Goal: Task Accomplishment & Management: Manage account settings

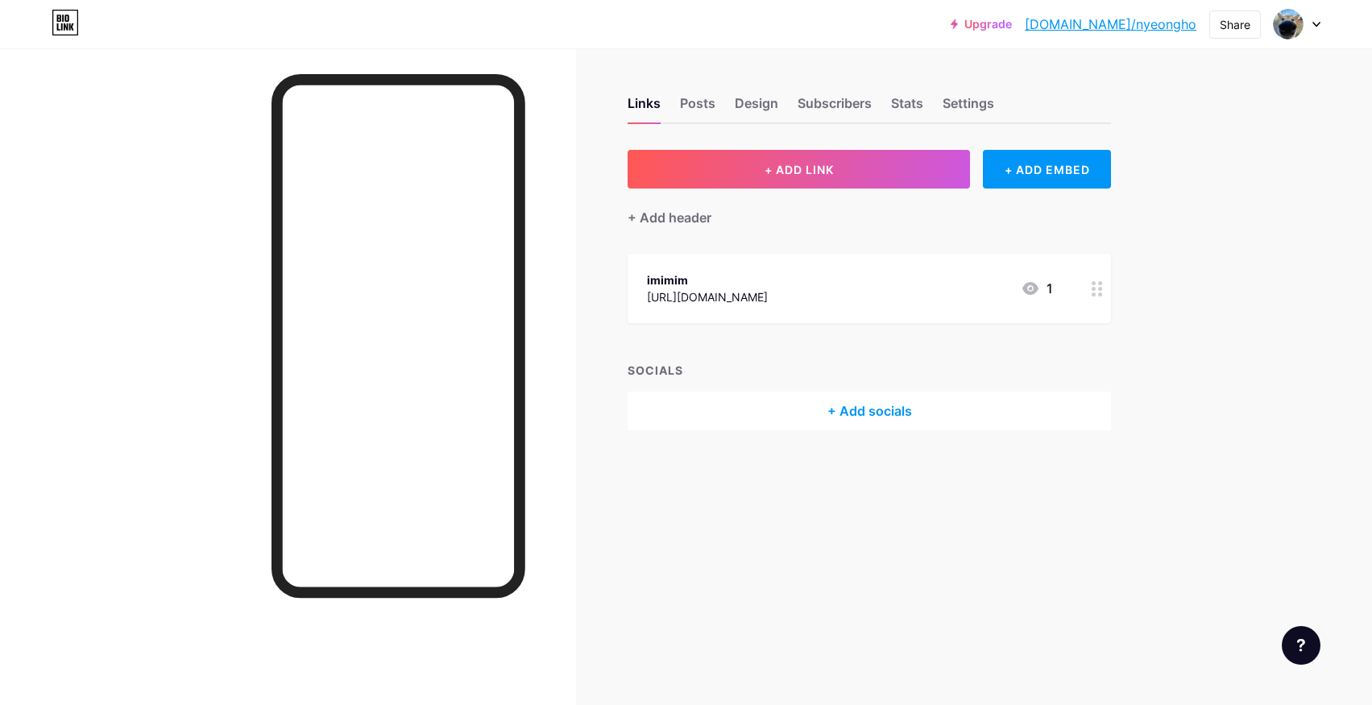
click at [1308, 23] on div at bounding box center [1296, 24] width 47 height 29
click at [1166, 222] on li "Logout" at bounding box center [1219, 226] width 200 height 43
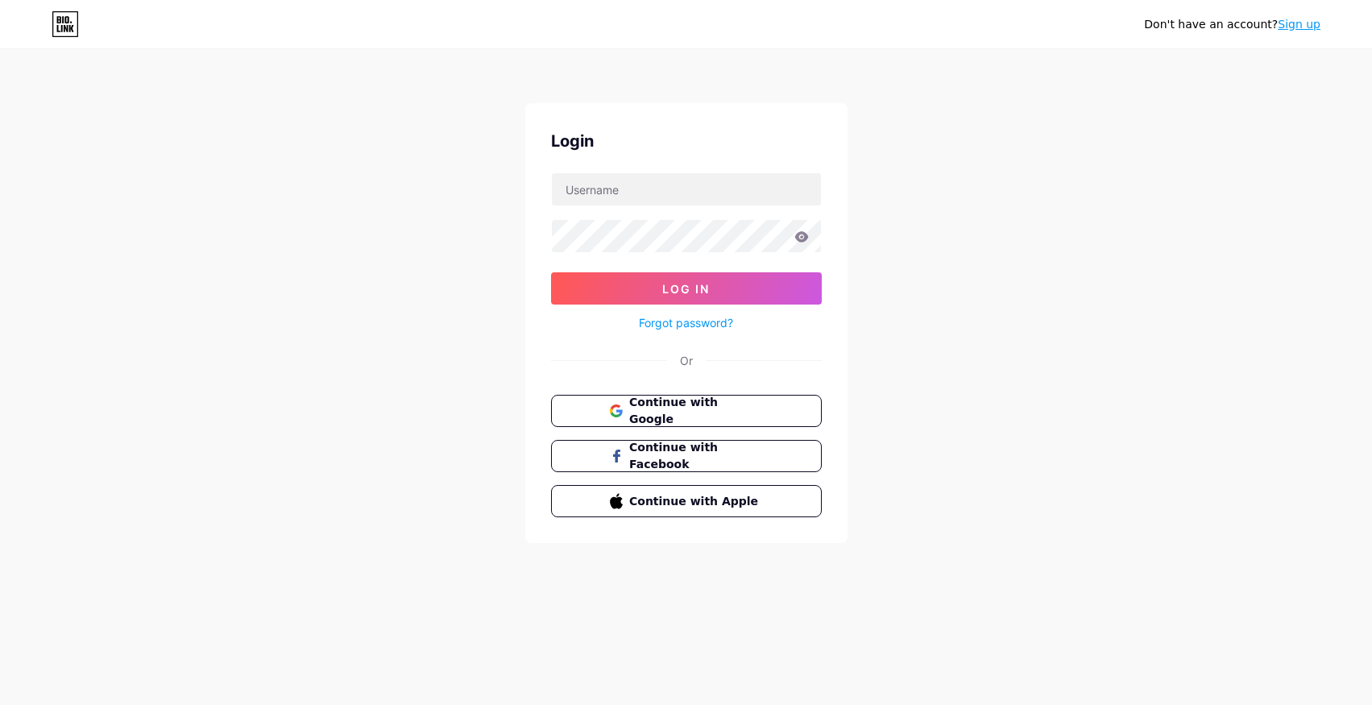
click at [62, 28] on icon at bounding box center [62, 28] width 2 height 7
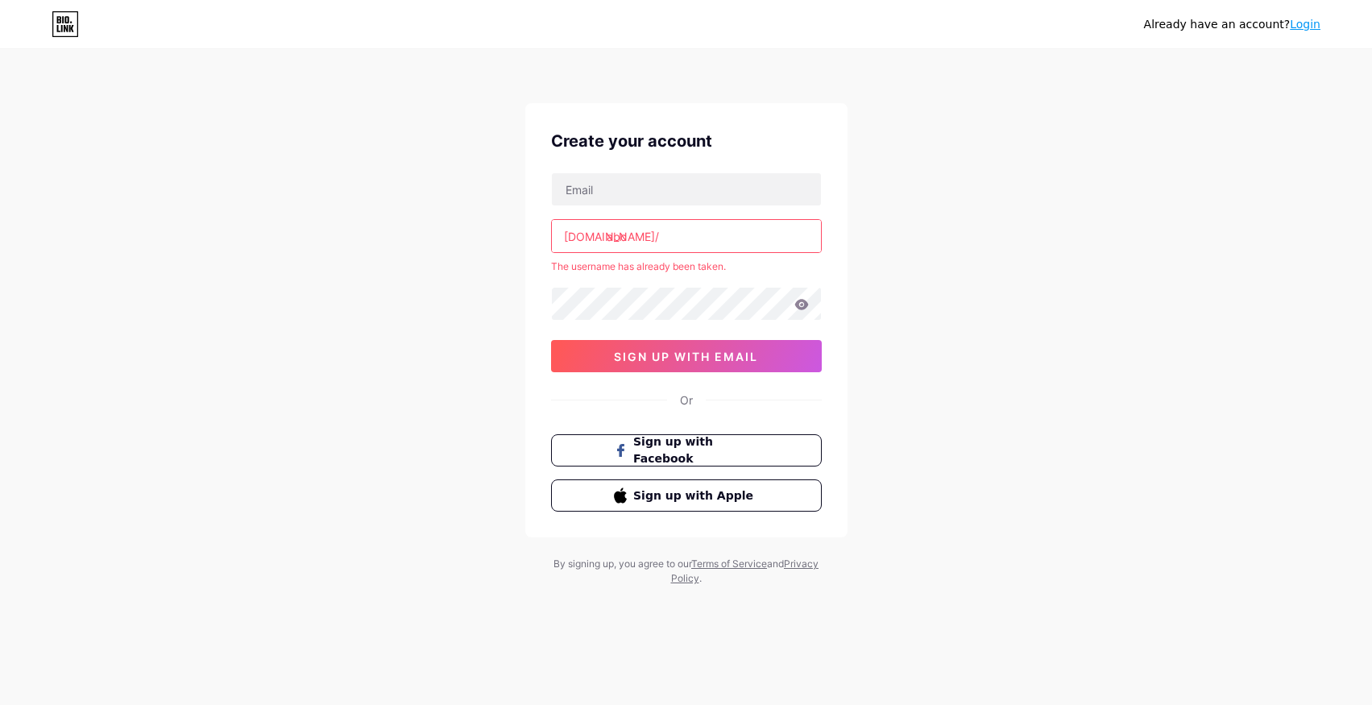
click at [640, 238] on input "abc" at bounding box center [686, 236] width 269 height 32
click at [997, 441] on div "Already have an account? Login Create your account [DOMAIN_NAME]/ abc The usern…" at bounding box center [686, 318] width 1372 height 637
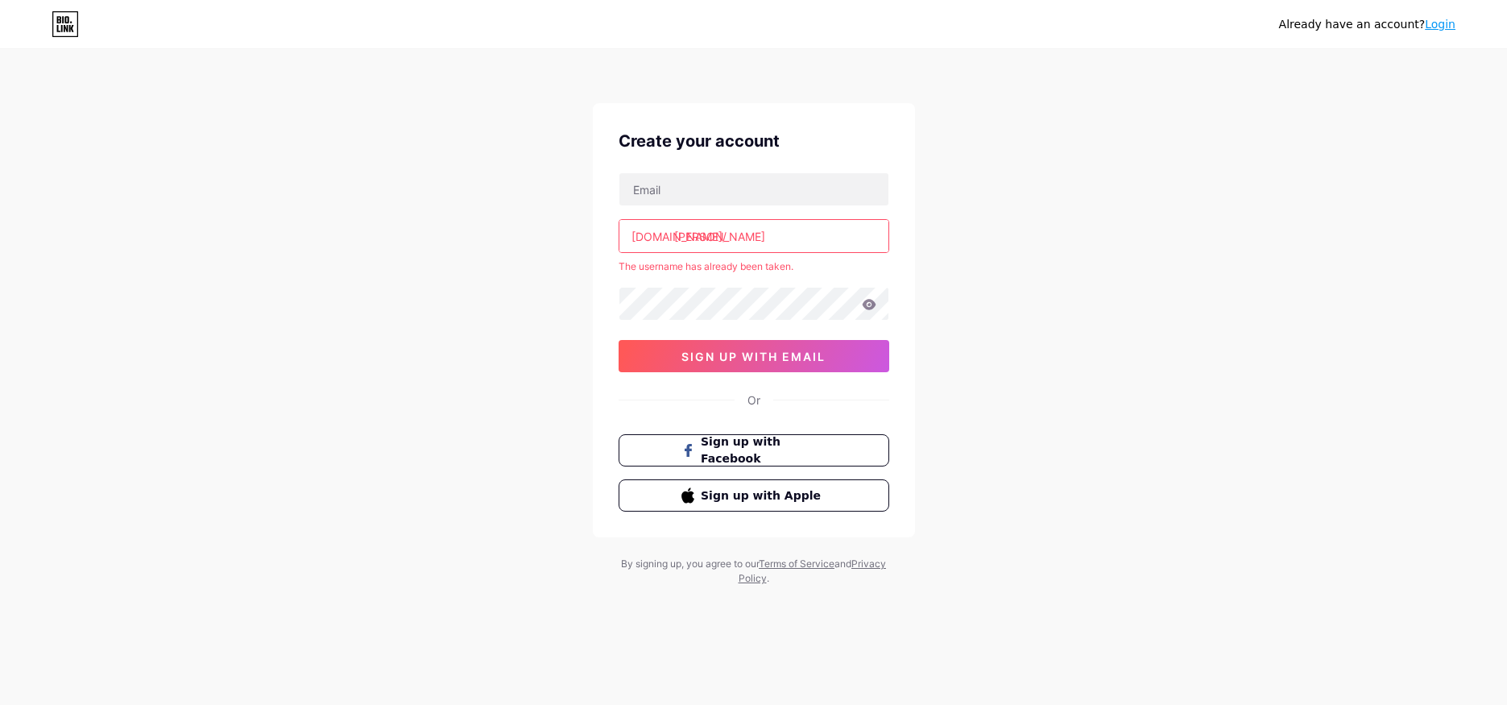
click at [798, 242] on input "[PERSON_NAME]" at bounding box center [753, 236] width 269 height 32
click at [999, 451] on div "Already have an account? Login Create your account [DOMAIN_NAME]/ [PERSON_NAME]…" at bounding box center [753, 318] width 1507 height 637
click at [947, 449] on div "Already have an account? Login Create your account [DOMAIN_NAME]/ [PERSON_NAME]…" at bounding box center [753, 318] width 1507 height 637
drag, startPoint x: 790, startPoint y: 393, endPoint x: 703, endPoint y: 397, distance: 87.1
click at [708, 397] on div "Or" at bounding box center [754, 399] width 271 height 17
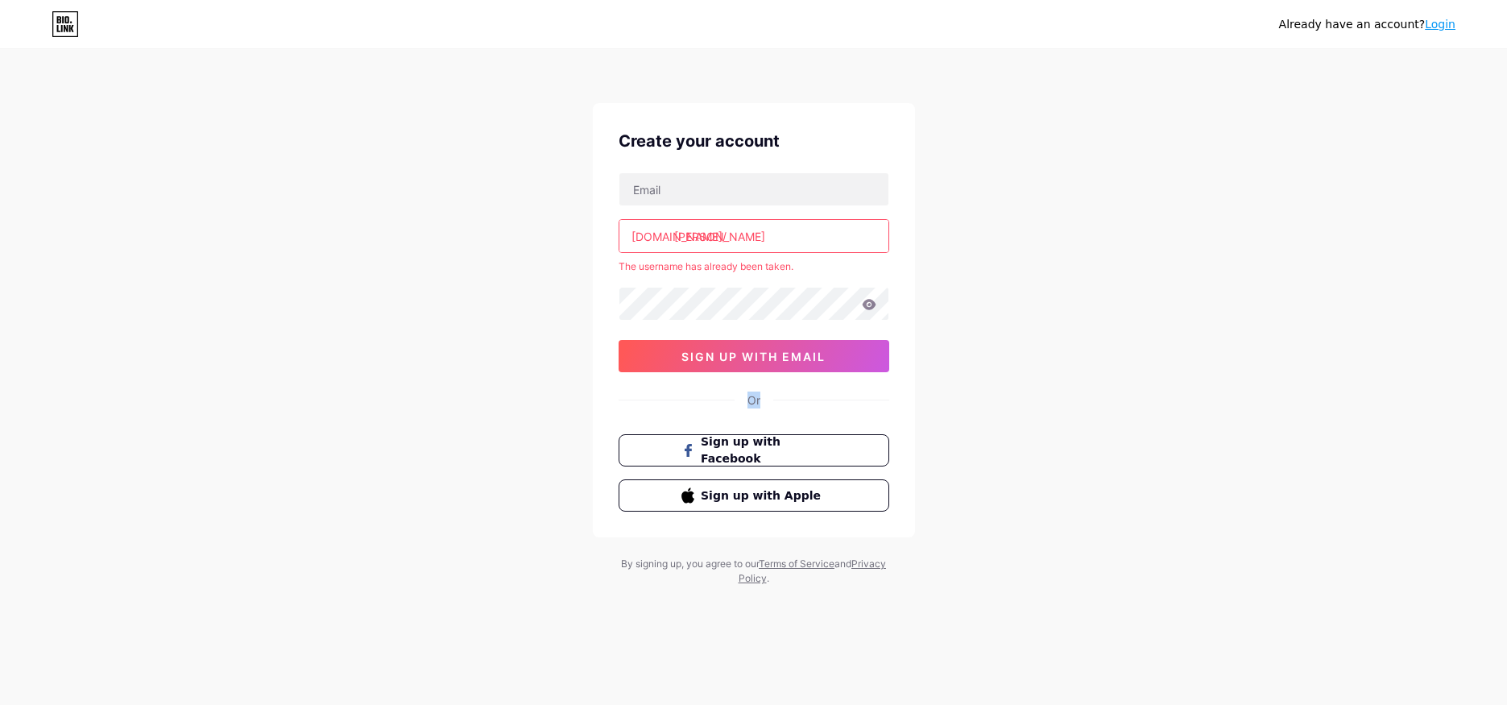
click at [683, 397] on div "Or" at bounding box center [754, 399] width 271 height 17
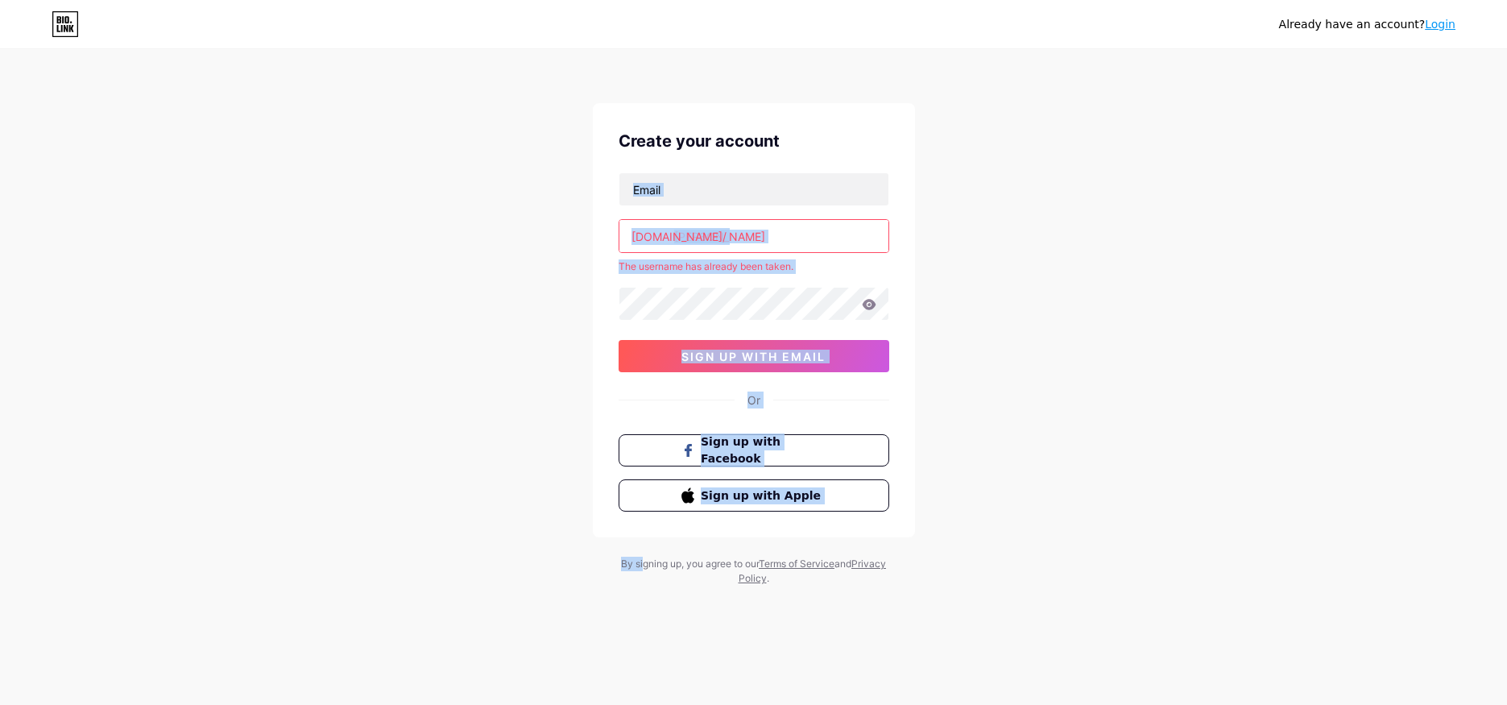
drag, startPoint x: 548, startPoint y: 155, endPoint x: 957, endPoint y: 548, distance: 567.3
click at [957, 548] on div "Already have an account? Login Create your account [DOMAIN_NAME]/ [PERSON_NAME]…" at bounding box center [753, 318] width 1507 height 637
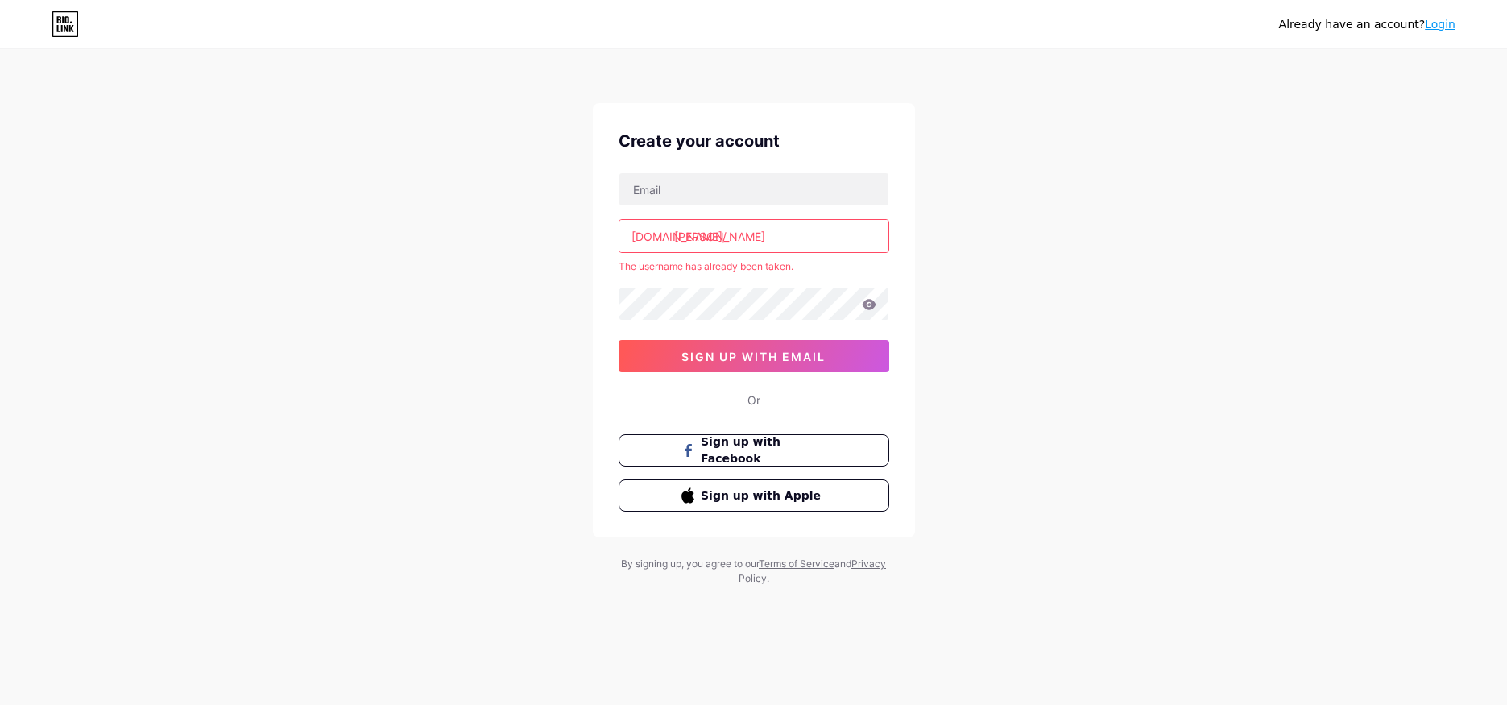
click at [969, 551] on div "Already have an account? Login Create your account [DOMAIN_NAME]/ [PERSON_NAME]…" at bounding box center [753, 318] width 1507 height 637
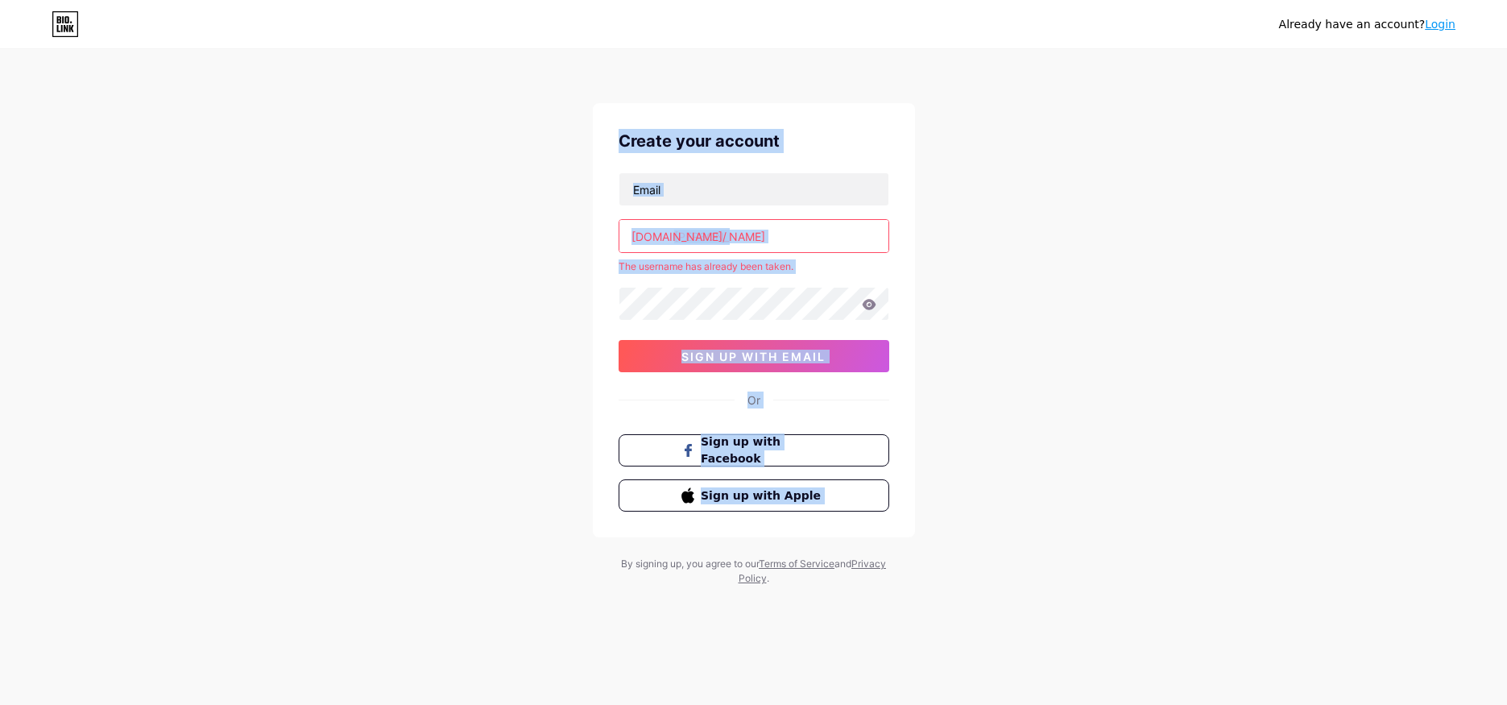
drag, startPoint x: 968, startPoint y: 473, endPoint x: 603, endPoint y: 114, distance: 512.0
click at [603, 114] on div "Already have an account? Login Create your account [DOMAIN_NAME]/ [PERSON_NAME]…" at bounding box center [753, 318] width 1507 height 637
click at [600, 122] on div "Create your account [DOMAIN_NAME]/ [PERSON_NAME] The username has already been …" at bounding box center [754, 320] width 322 height 434
drag, startPoint x: 601, startPoint y: 118, endPoint x: 986, endPoint y: 546, distance: 575.4
click at [986, 546] on div "Already have an account? Login Create your account [DOMAIN_NAME]/ [PERSON_NAME]…" at bounding box center [753, 318] width 1507 height 637
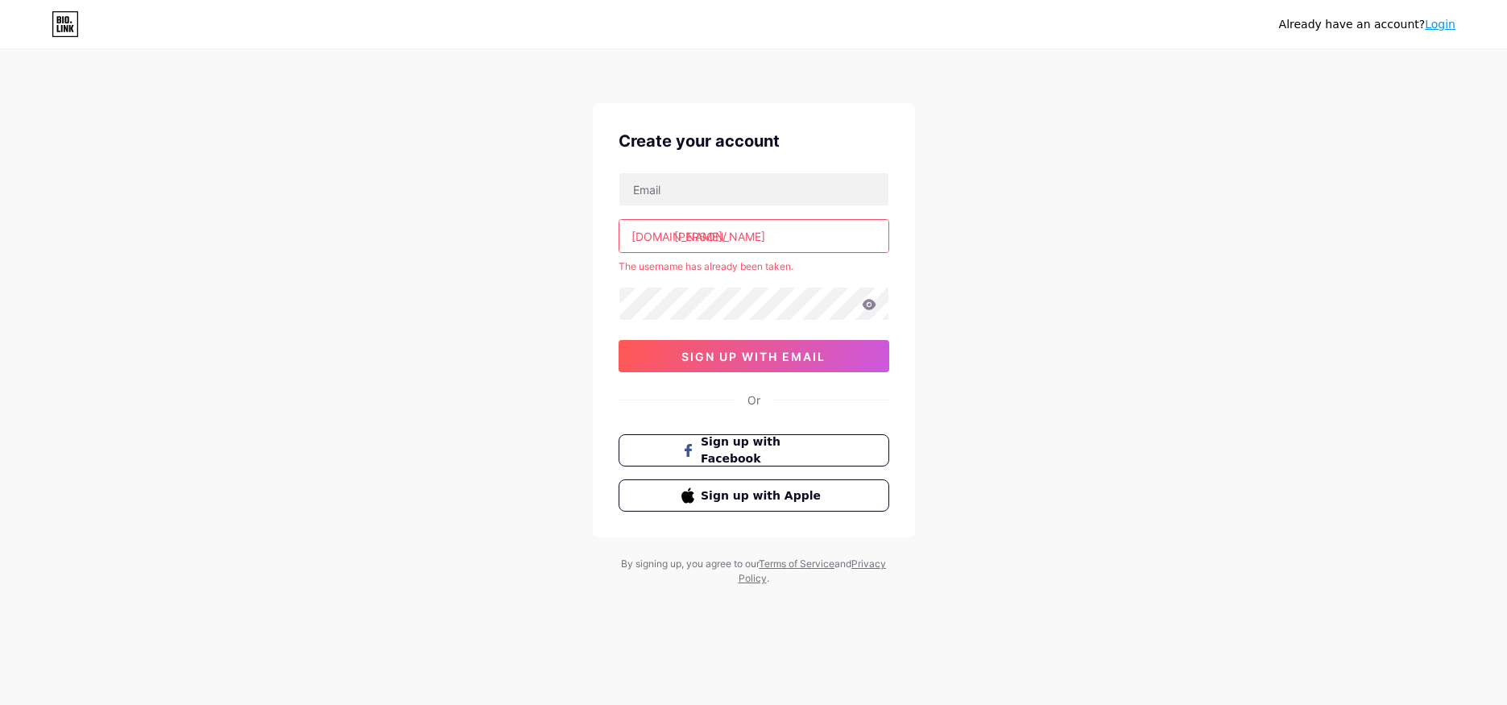
click at [986, 546] on div "Already have an account? Login Create your account [DOMAIN_NAME]/ [PERSON_NAME]…" at bounding box center [753, 318] width 1507 height 637
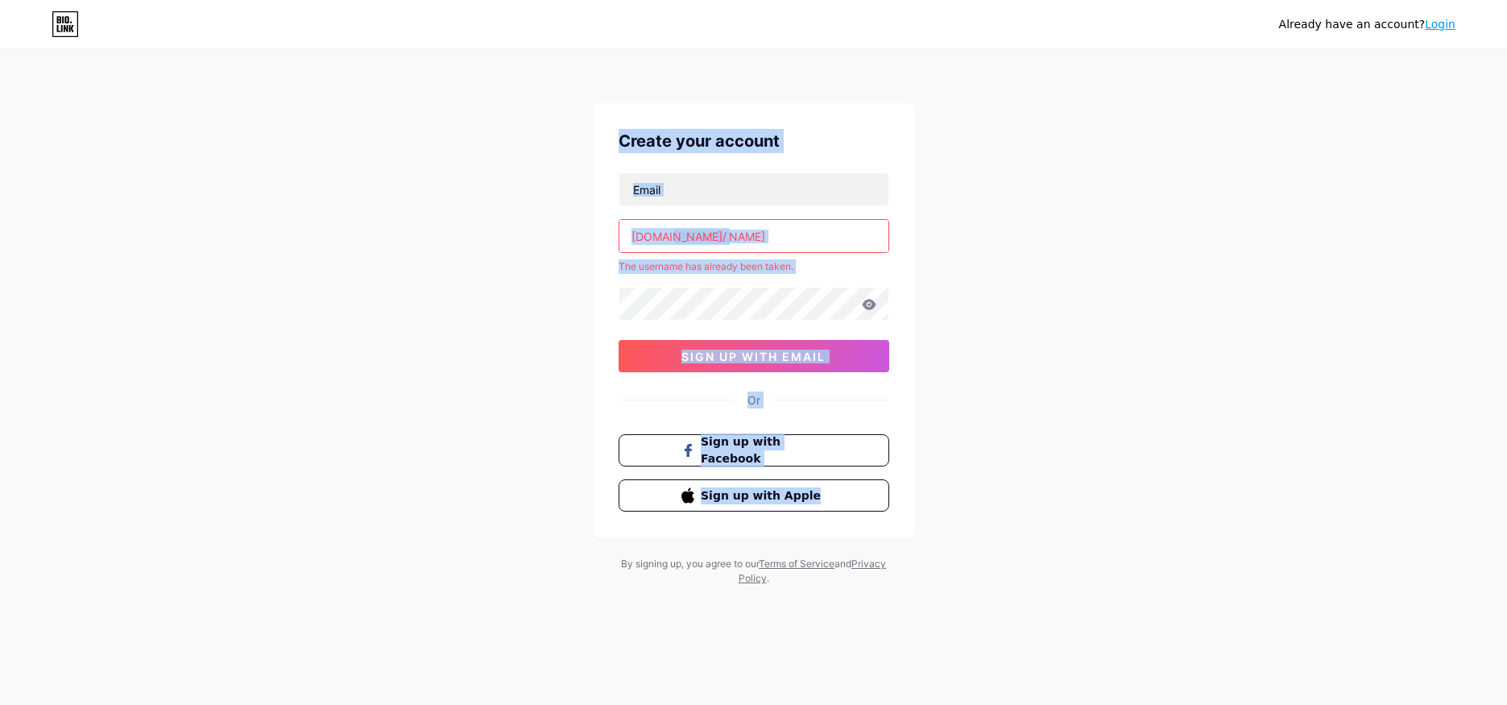
drag, startPoint x: 952, startPoint y: 420, endPoint x: 532, endPoint y: 106, distance: 524.1
click at [542, 99] on div "Already have an account? Login Create your account [DOMAIN_NAME]/ [PERSON_NAME]…" at bounding box center [753, 318] width 1507 height 637
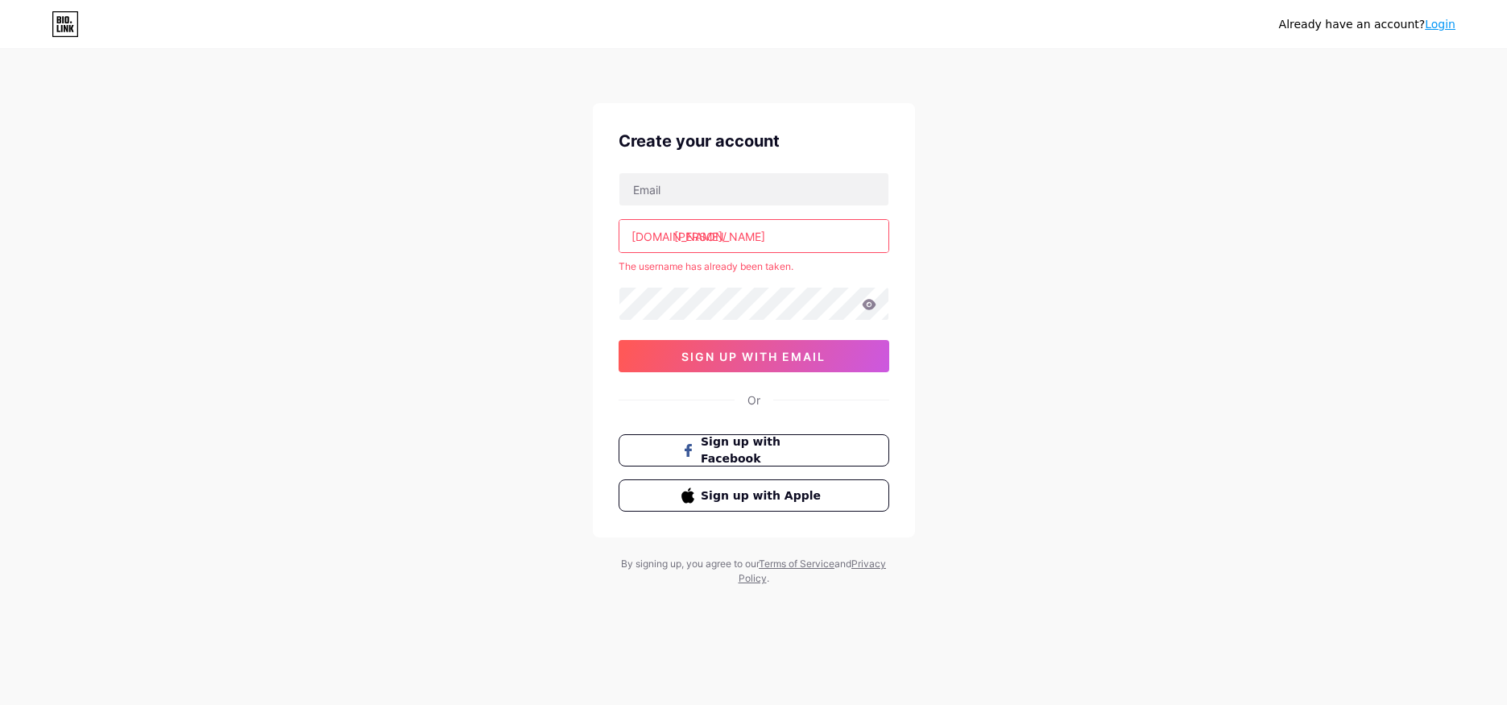
click at [532, 106] on div "Already have an account? Login Create your account [DOMAIN_NAME]/ [PERSON_NAME]…" at bounding box center [753, 318] width 1507 height 637
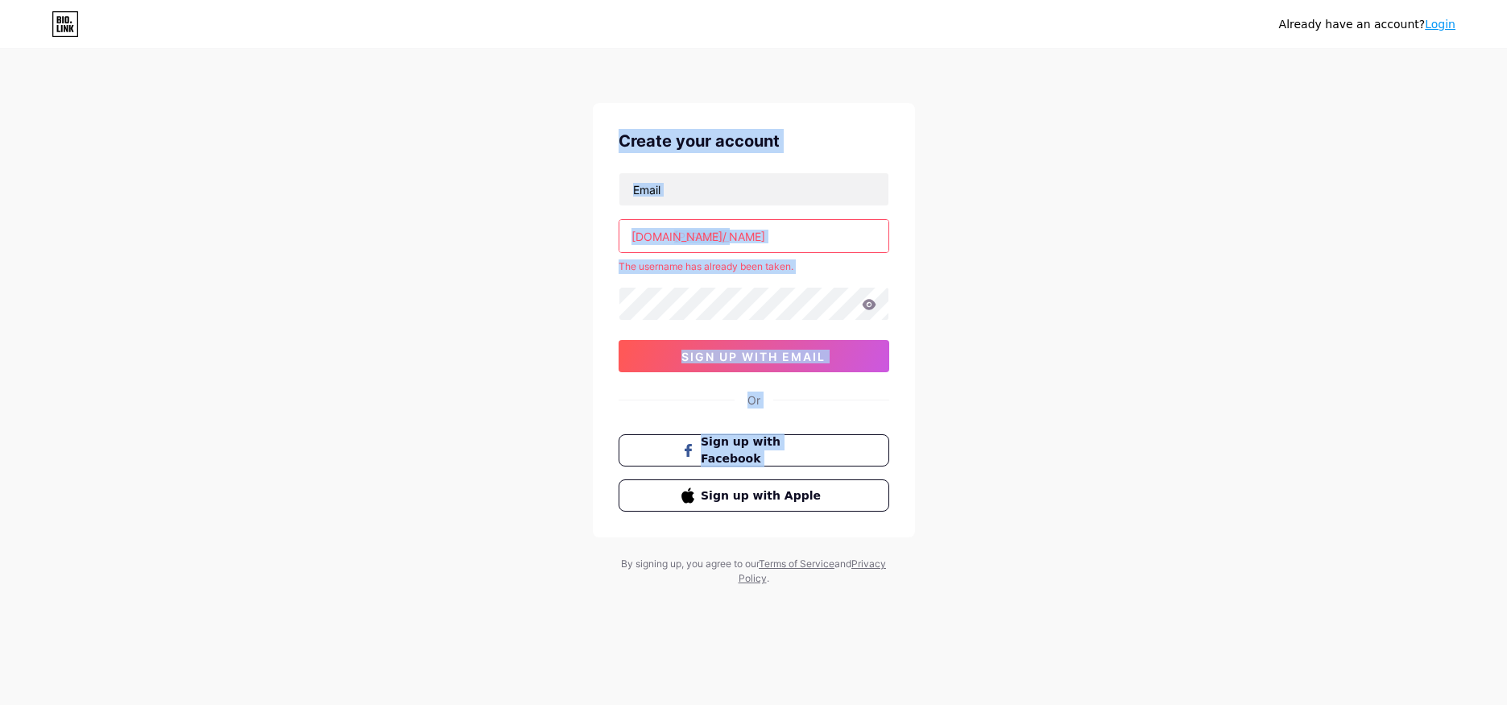
drag, startPoint x: 713, startPoint y: 196, endPoint x: 1061, endPoint y: 478, distance: 448.3
click at [1051, 469] on div "Already have an account? Login Create your account [DOMAIN_NAME]/ [PERSON_NAME]…" at bounding box center [753, 318] width 1507 height 637
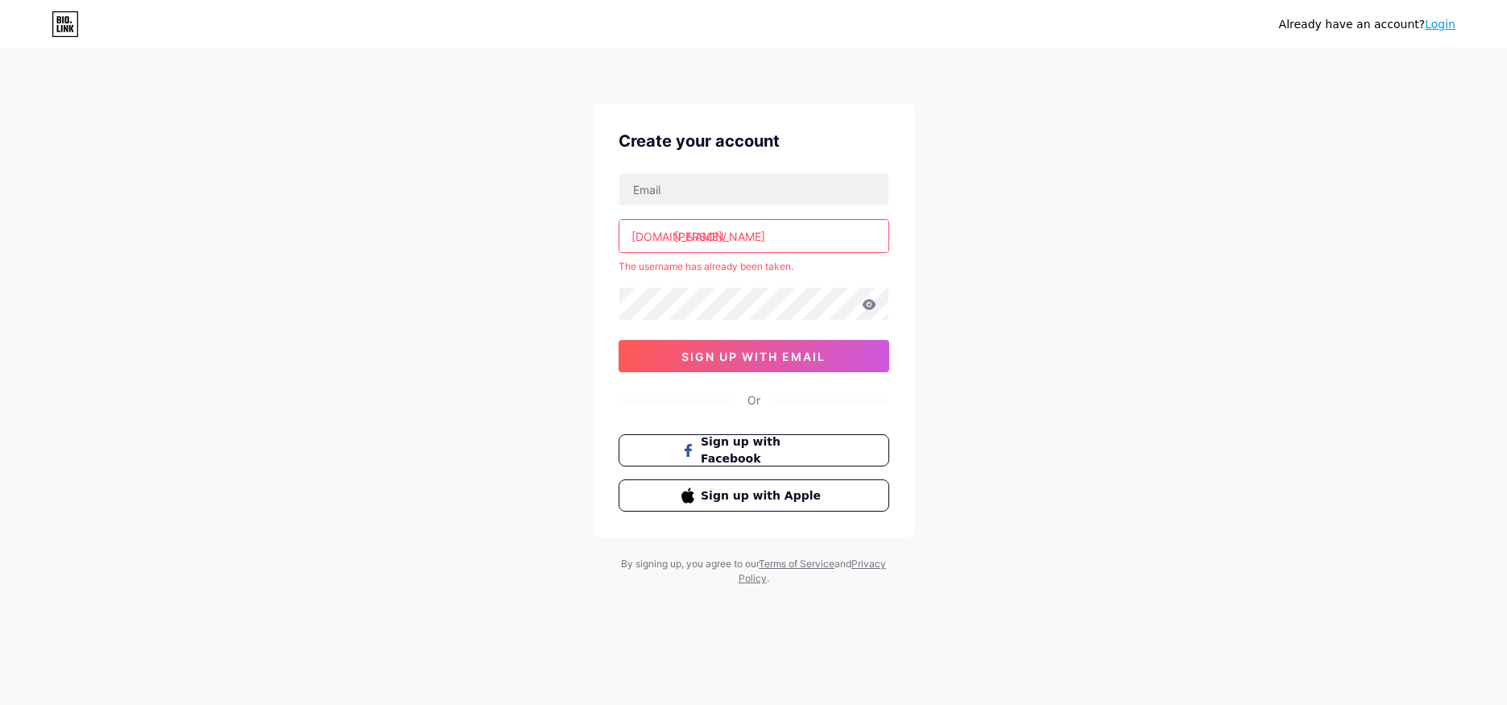
click at [1061, 478] on div "Already have an account? Login Create your account [DOMAIN_NAME]/ [PERSON_NAME]…" at bounding box center [753, 318] width 1507 height 637
